Goal: Task Accomplishment & Management: Use online tool/utility

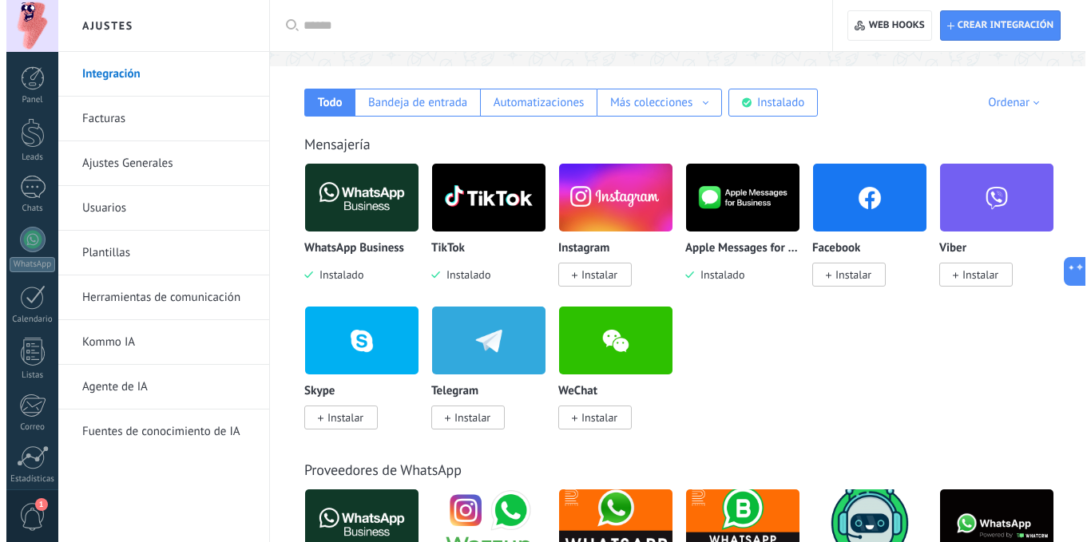
scroll to position [282, 0]
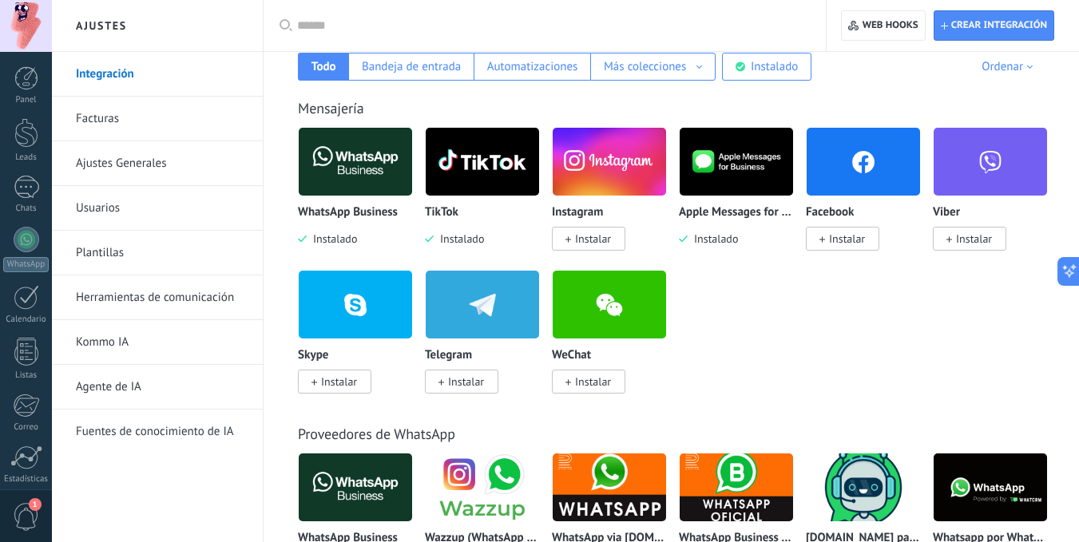
click at [840, 236] on span "Instalar" at bounding box center [847, 239] width 36 height 14
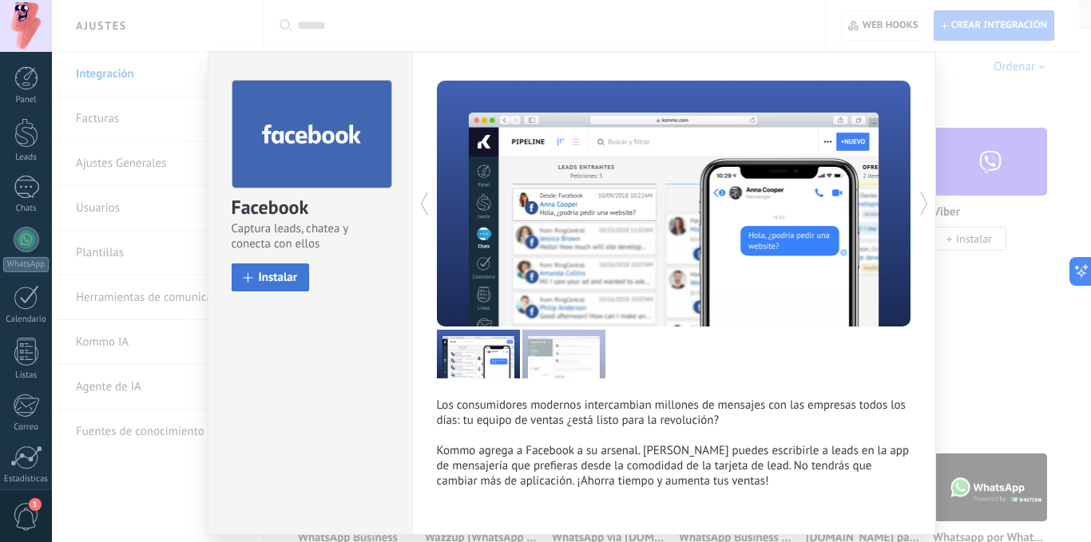
click at [260, 269] on button "Instalar" at bounding box center [271, 278] width 78 height 28
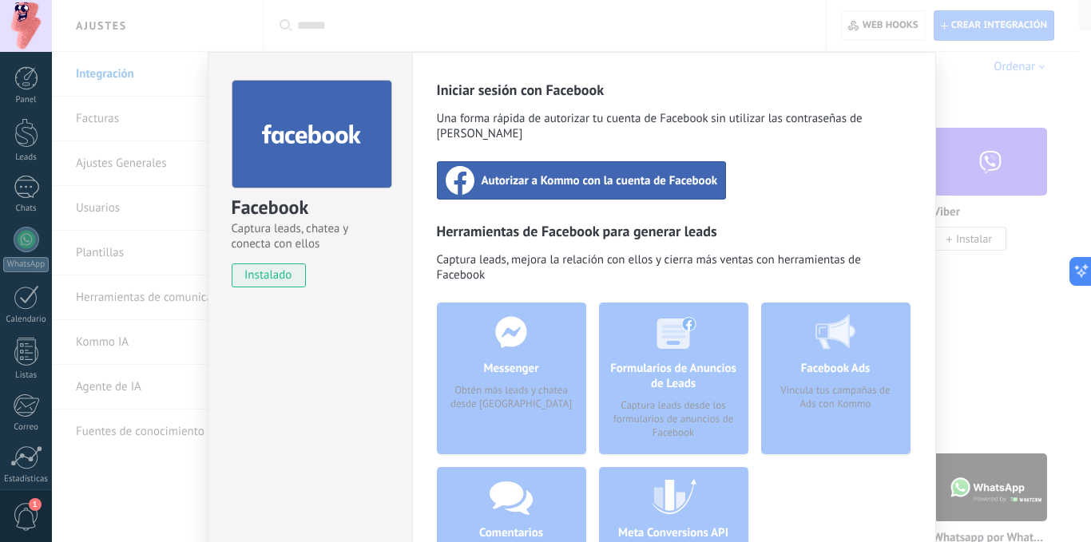
click at [989, 101] on div "Facebook Captura leads, chatea y conecta con ellos instalado Desinstalar Inicia…" at bounding box center [571, 271] width 1039 height 542
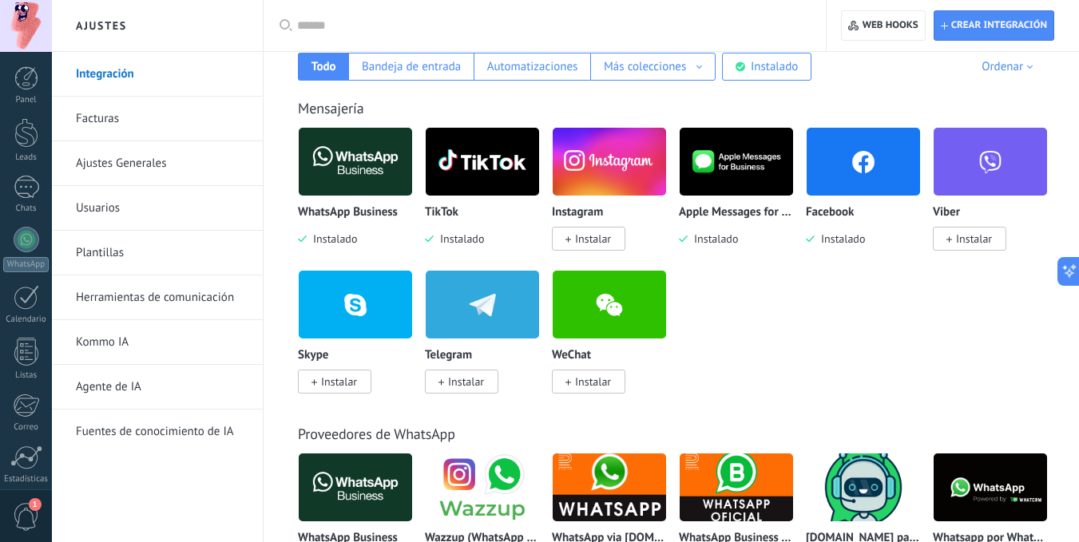
click at [879, 164] on img at bounding box center [863, 161] width 113 height 77
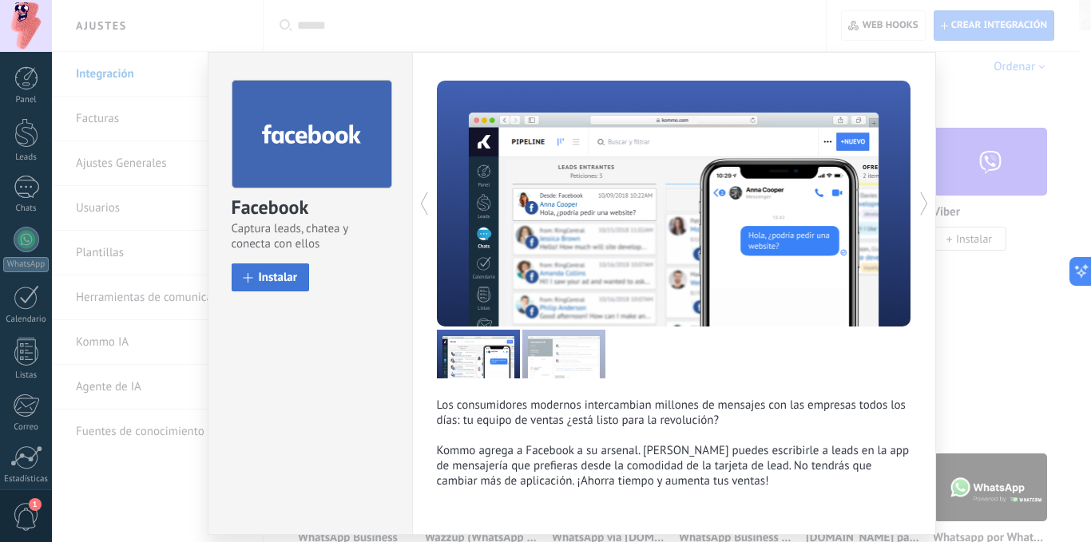
click at [275, 272] on span "Instalar" at bounding box center [278, 278] width 39 height 12
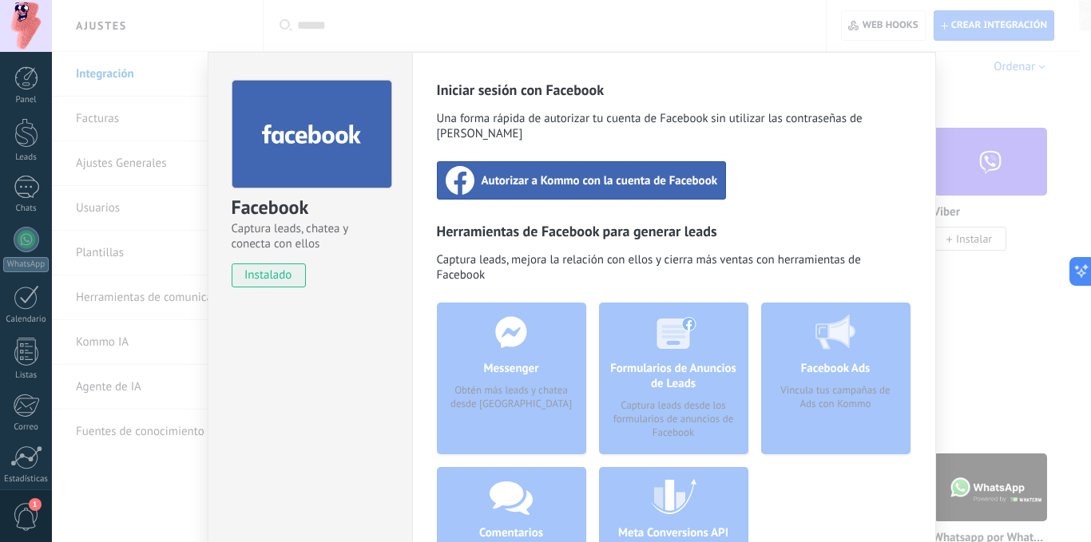
click at [559, 179] on div "Autorizar a Kommo con la cuenta de Facebook" at bounding box center [582, 180] width 290 height 38
